Goal: Check status

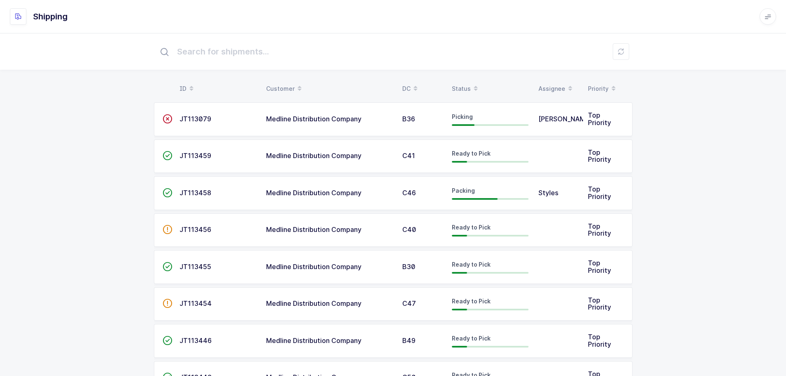
click at [467, 86] on div "Status" at bounding box center [490, 89] width 77 height 14
click at [460, 83] on div "Status" at bounding box center [490, 89] width 77 height 14
click at [465, 83] on div "Status" at bounding box center [490, 89] width 77 height 14
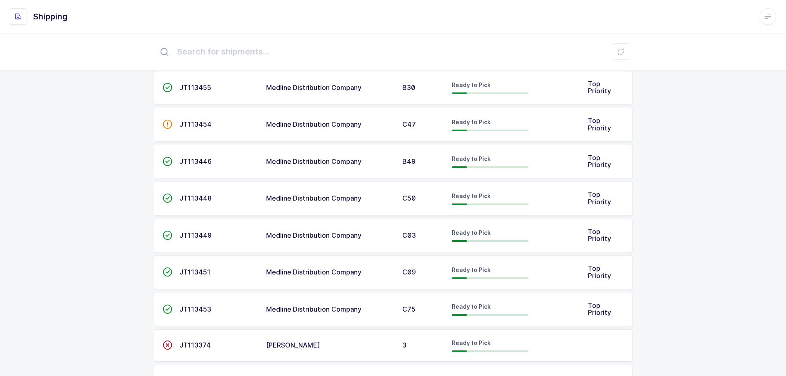
scroll to position [517, 0]
